Goal: Task Accomplishment & Management: Use online tool/utility

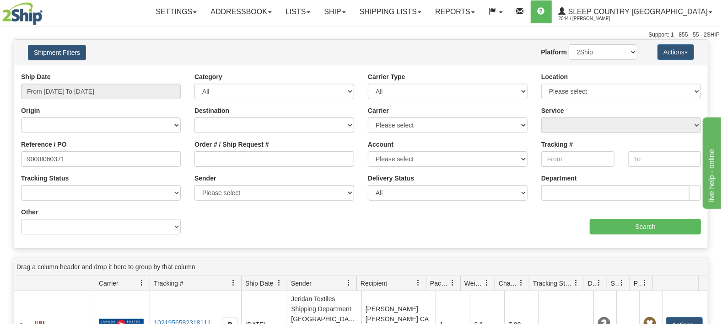
type input "9000I060371"
click at [69, 103] on div "Ship Date From 09/11/2025 To 09/12/2025" at bounding box center [100, 89] width 173 height 34
click at [80, 92] on input "From 09/11/2025 To 09/12/2025" at bounding box center [101, 92] width 160 height 16
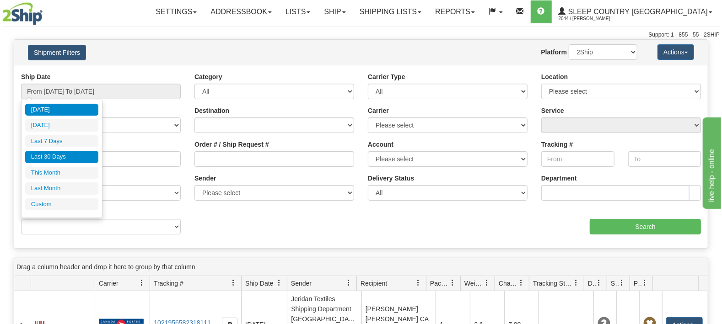
click at [59, 158] on li "Last 30 Days" at bounding box center [61, 157] width 73 height 12
type input "From 08/14/2025 To 09/12/2025"
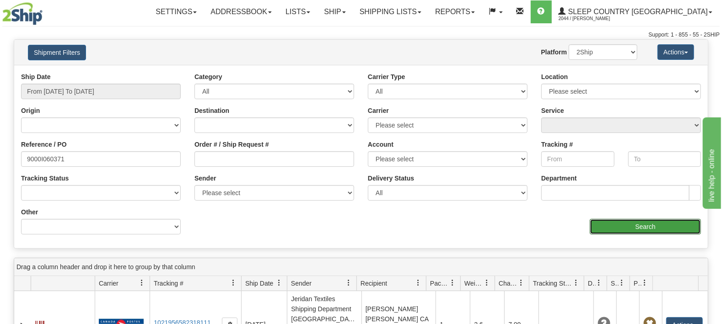
click at [634, 235] on div "Ship Date From 08/14/2025 To 09/12/2025 Category All Inbound Outbound Carrier T…" at bounding box center [360, 156] width 693 height 169
click at [633, 224] on input "Search" at bounding box center [645, 227] width 111 height 16
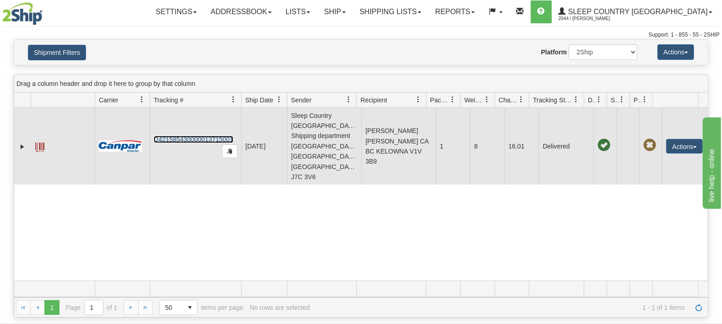
click at [190, 136] on link "D421585430000013715001" at bounding box center [194, 139] width 80 height 7
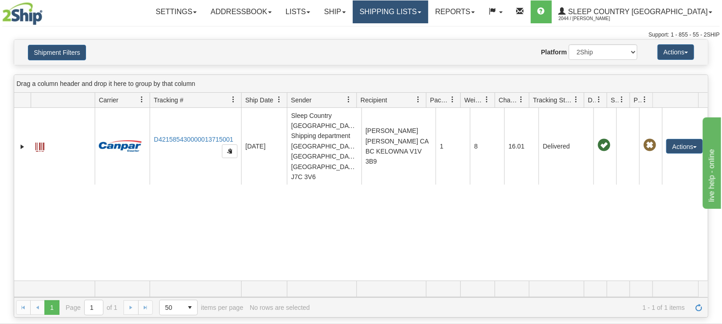
click at [415, 11] on link "Shipping lists" at bounding box center [390, 11] width 75 height 23
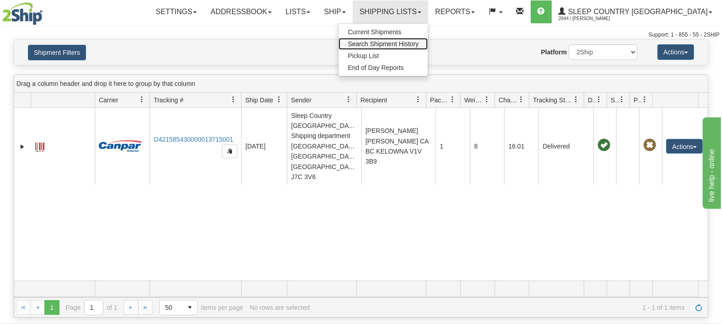
click at [416, 46] on span "Search Shipment History" at bounding box center [383, 43] width 71 height 7
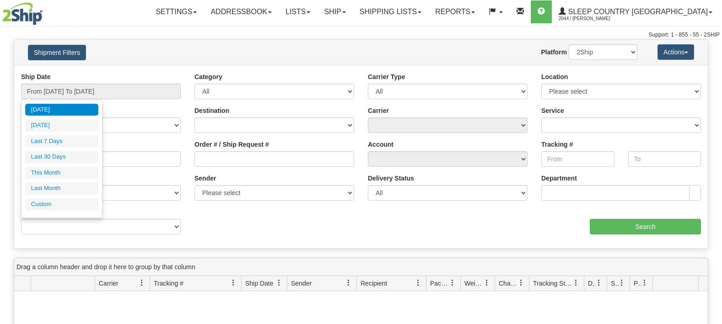
click at [61, 96] on input "From [DATE] To [DATE]" at bounding box center [101, 92] width 160 height 16
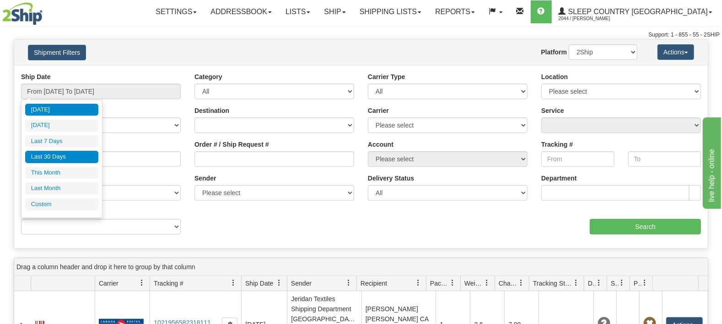
click at [64, 155] on li "Last 30 Days" at bounding box center [61, 157] width 73 height 12
type input "From [DATE] To [DATE]"
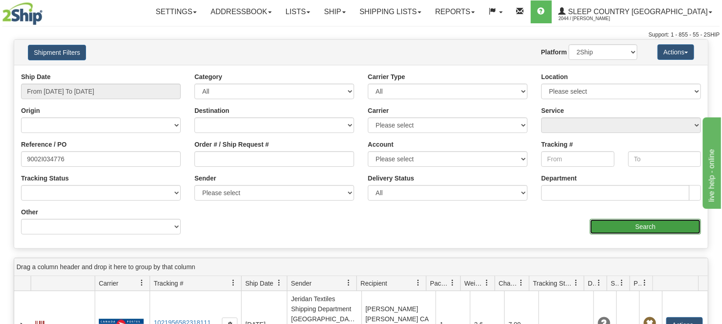
click at [626, 229] on input "Search" at bounding box center [645, 227] width 111 height 16
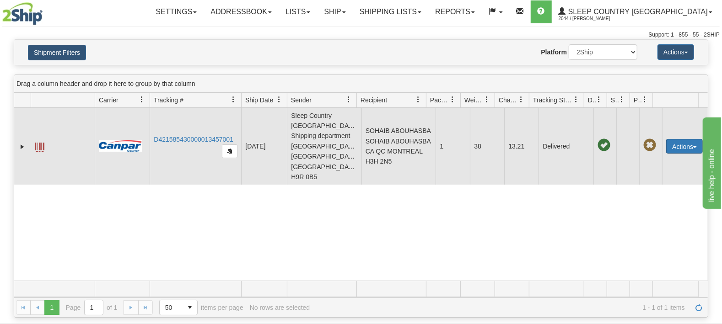
click at [675, 143] on button "Actions" at bounding box center [684, 146] width 37 height 15
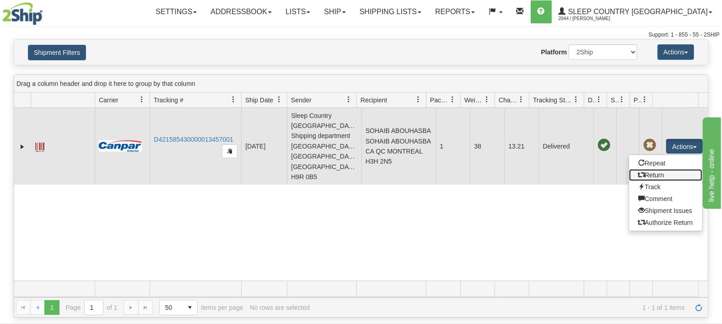
click at [652, 170] on link "Return" at bounding box center [665, 175] width 73 height 12
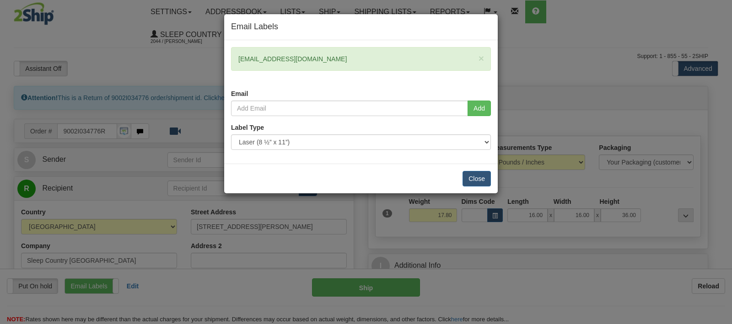
drag, startPoint x: 349, startPoint y: 60, endPoint x: 239, endPoint y: 54, distance: 110.4
click at [239, 54] on div "× [EMAIL_ADDRESS][DOMAIN_NAME]" at bounding box center [361, 59] width 260 height 24
copy div "[EMAIL_ADDRESS][DOMAIN_NAME]"
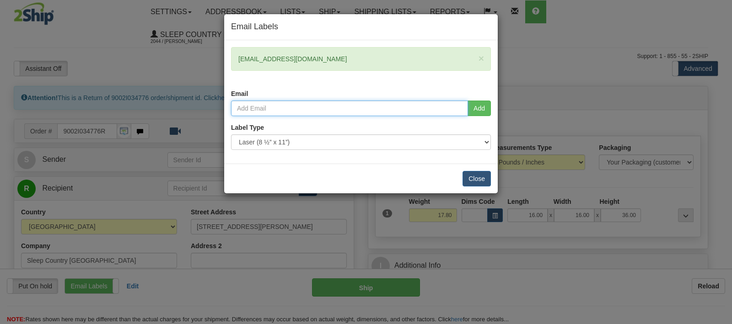
click at [264, 108] on input "email" at bounding box center [349, 109] width 237 height 16
paste input "[EMAIL_ADDRESS][DOMAIN_NAME]"
type input "[EMAIL_ADDRESS][DOMAIN_NAME]"
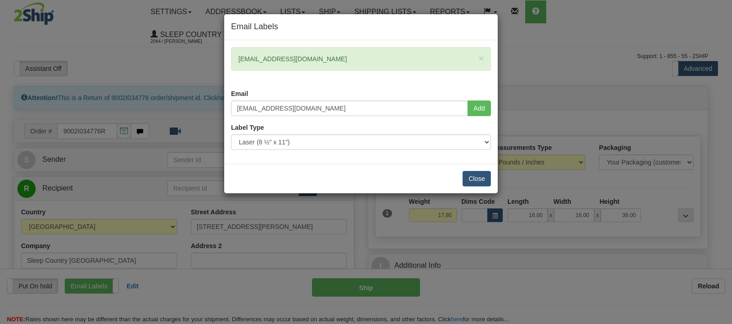
click at [352, 180] on div "Close" at bounding box center [360, 179] width 273 height 30
click at [481, 177] on button "Close" at bounding box center [476, 179] width 28 height 16
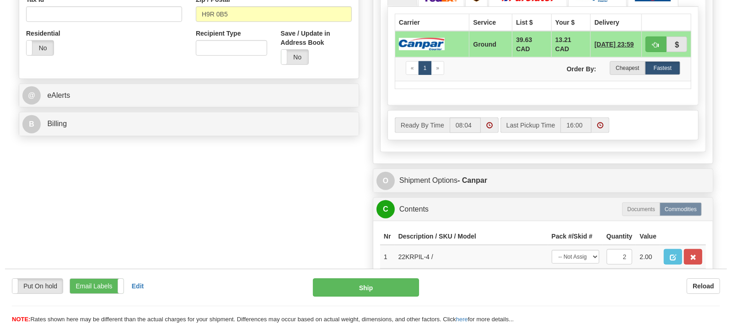
scroll to position [384, 0]
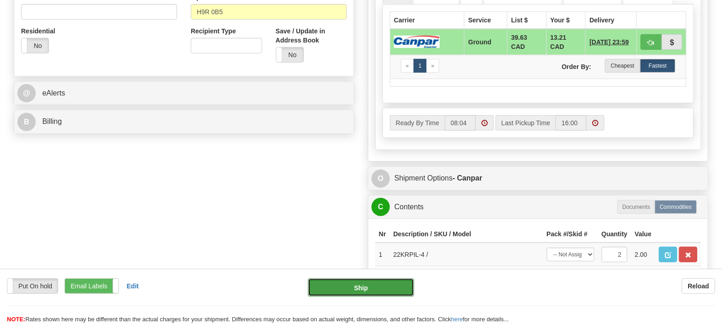
click at [382, 289] on button "Ship" at bounding box center [361, 288] width 107 height 18
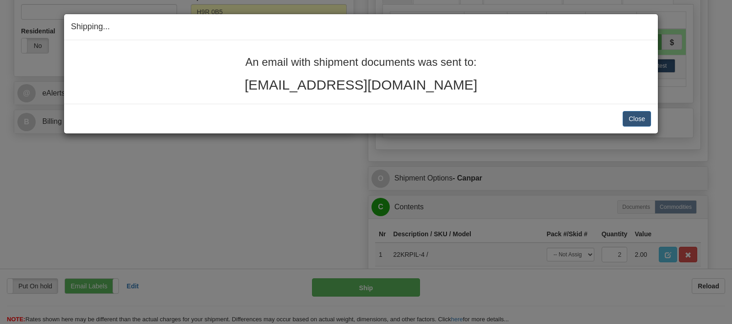
drag, startPoint x: 479, startPoint y: 88, endPoint x: 235, endPoint y: 64, distance: 245.5
click at [235, 64] on div "An email with shipment documents was sent to: [EMAIL_ADDRESS][DOMAIN_NAME]" at bounding box center [361, 74] width 580 height 36
copy div "An email with shipment documents was sent to: [EMAIL_ADDRESS][DOMAIN_NAME]"
